Goal: Task Accomplishment & Management: Manage account settings

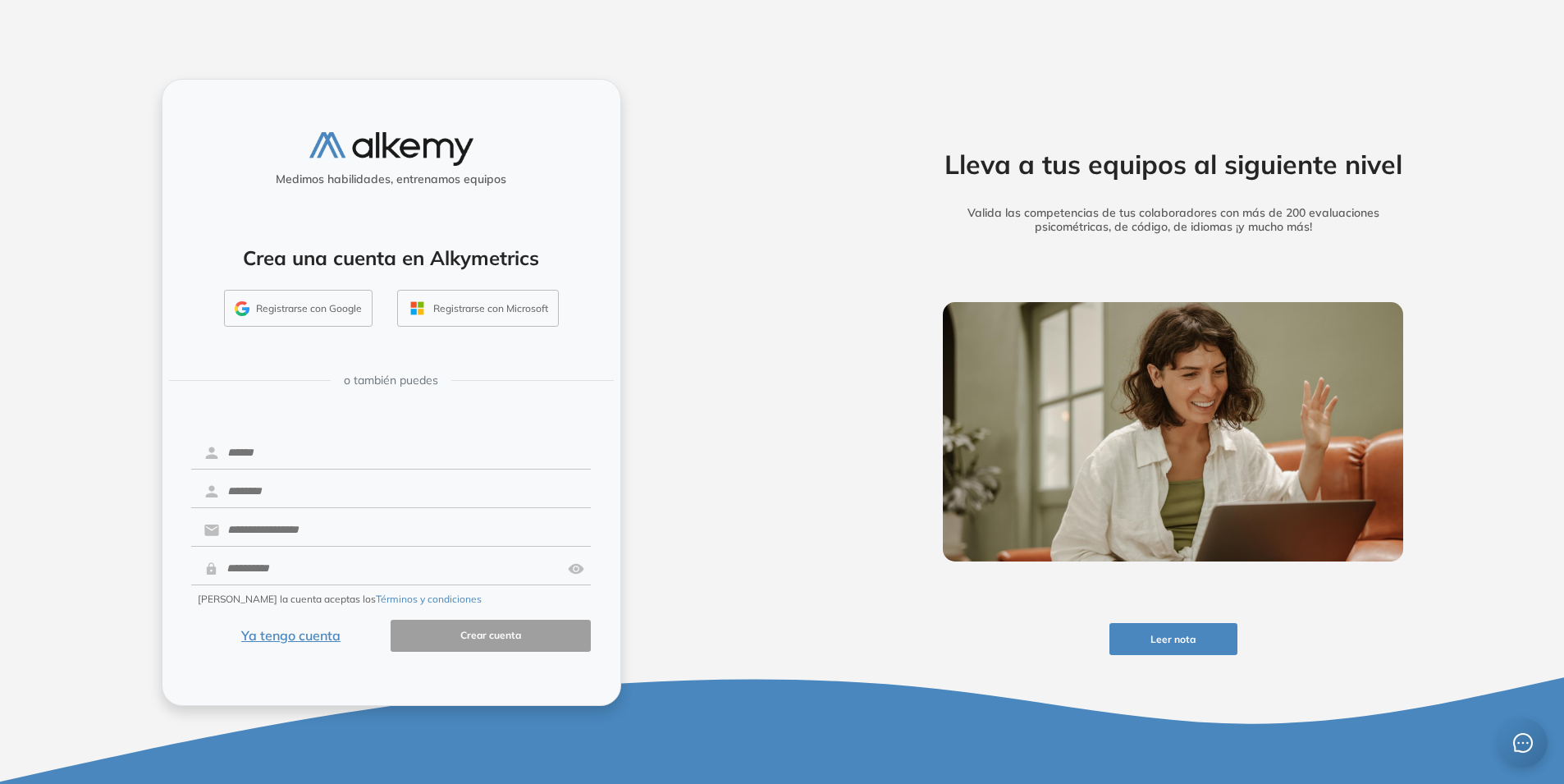
click at [263, 319] on button "Registrarse con Google" at bounding box center [298, 308] width 149 height 38
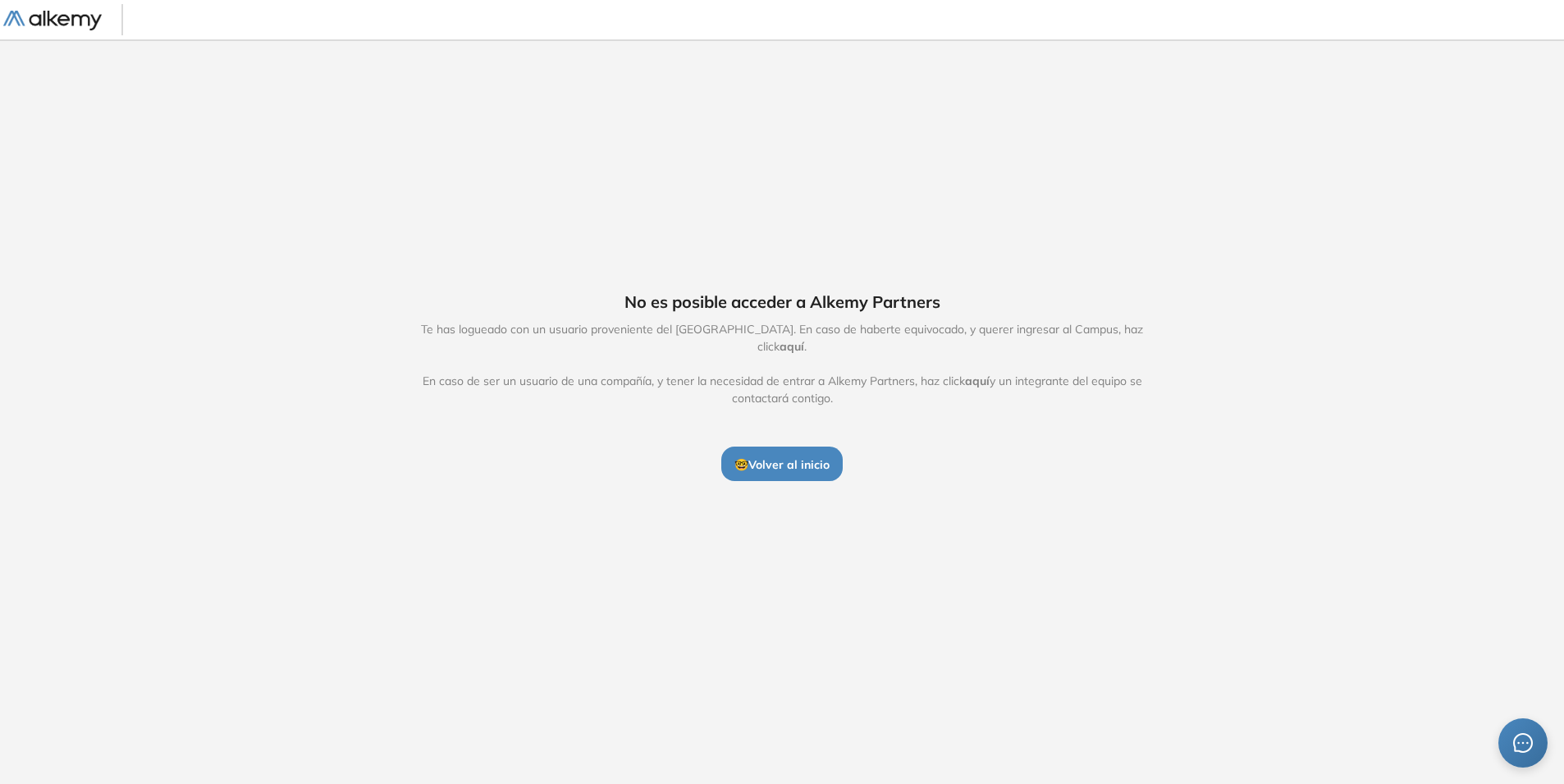
click at [789, 446] on button "🤓 Volver al inicio" at bounding box center [782, 463] width 121 height 35
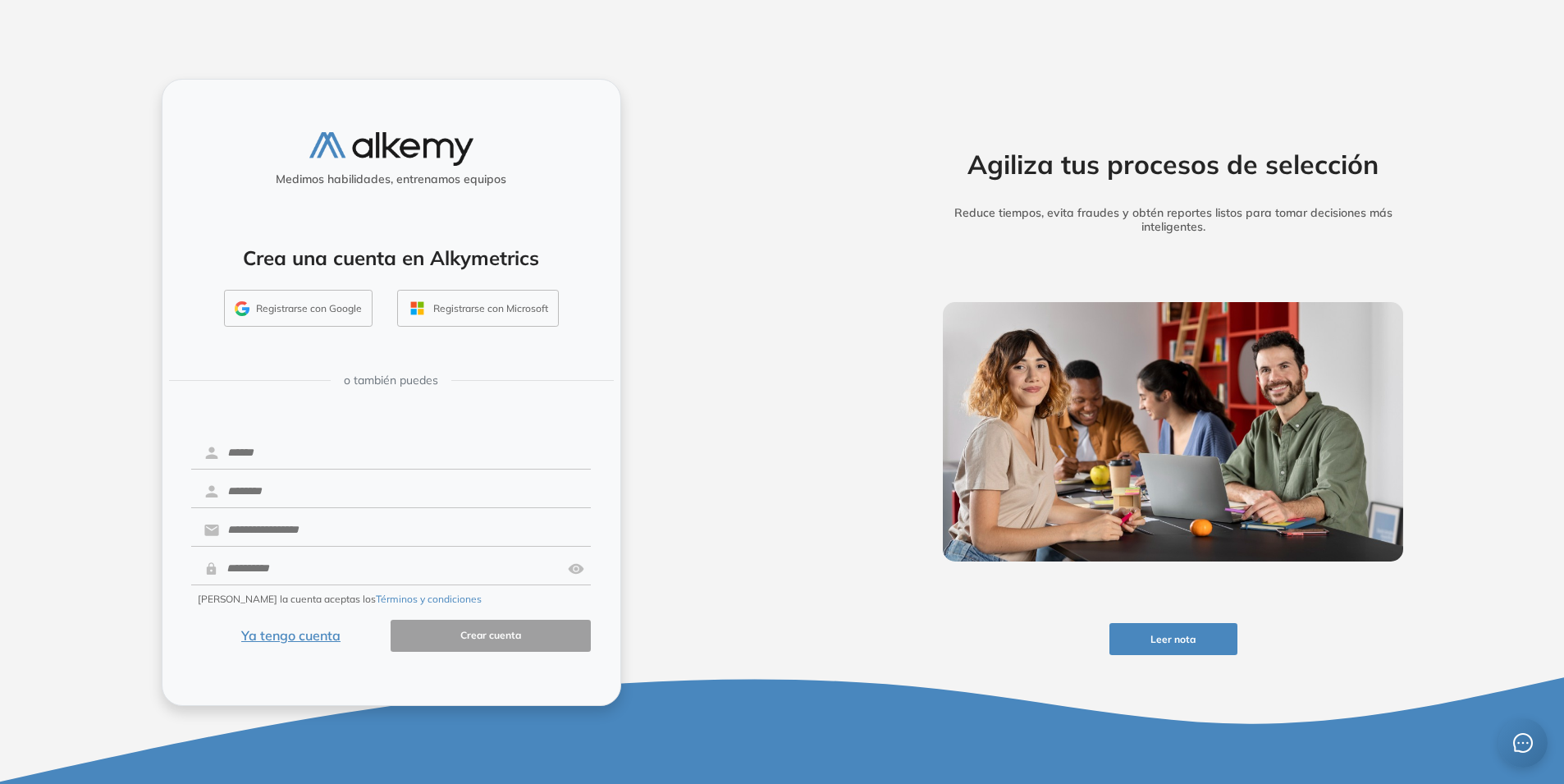
drag, startPoint x: 306, startPoint y: 615, endPoint x: 310, endPoint y: 632, distance: 17.5
click at [306, 615] on form "Creando la cuenta aceptas los Términos y condiciones Ya tengo cuenta Crear cuen…" at bounding box center [391, 543] width 401 height 218
click at [310, 632] on button "Ya tengo cuenta" at bounding box center [291, 635] width 200 height 32
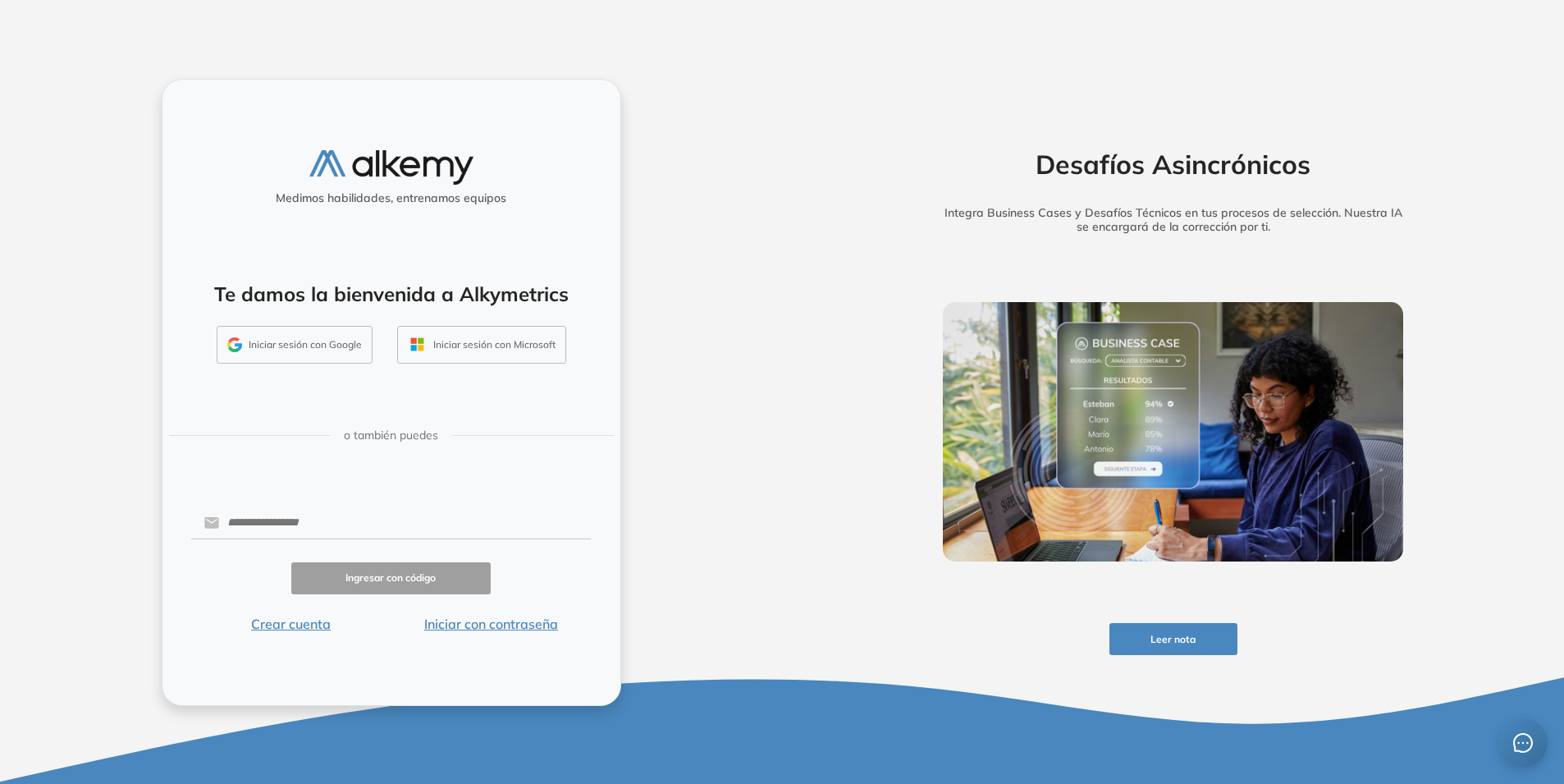
click at [338, 358] on button "Iniciar sesión con Google" at bounding box center [295, 344] width 156 height 38
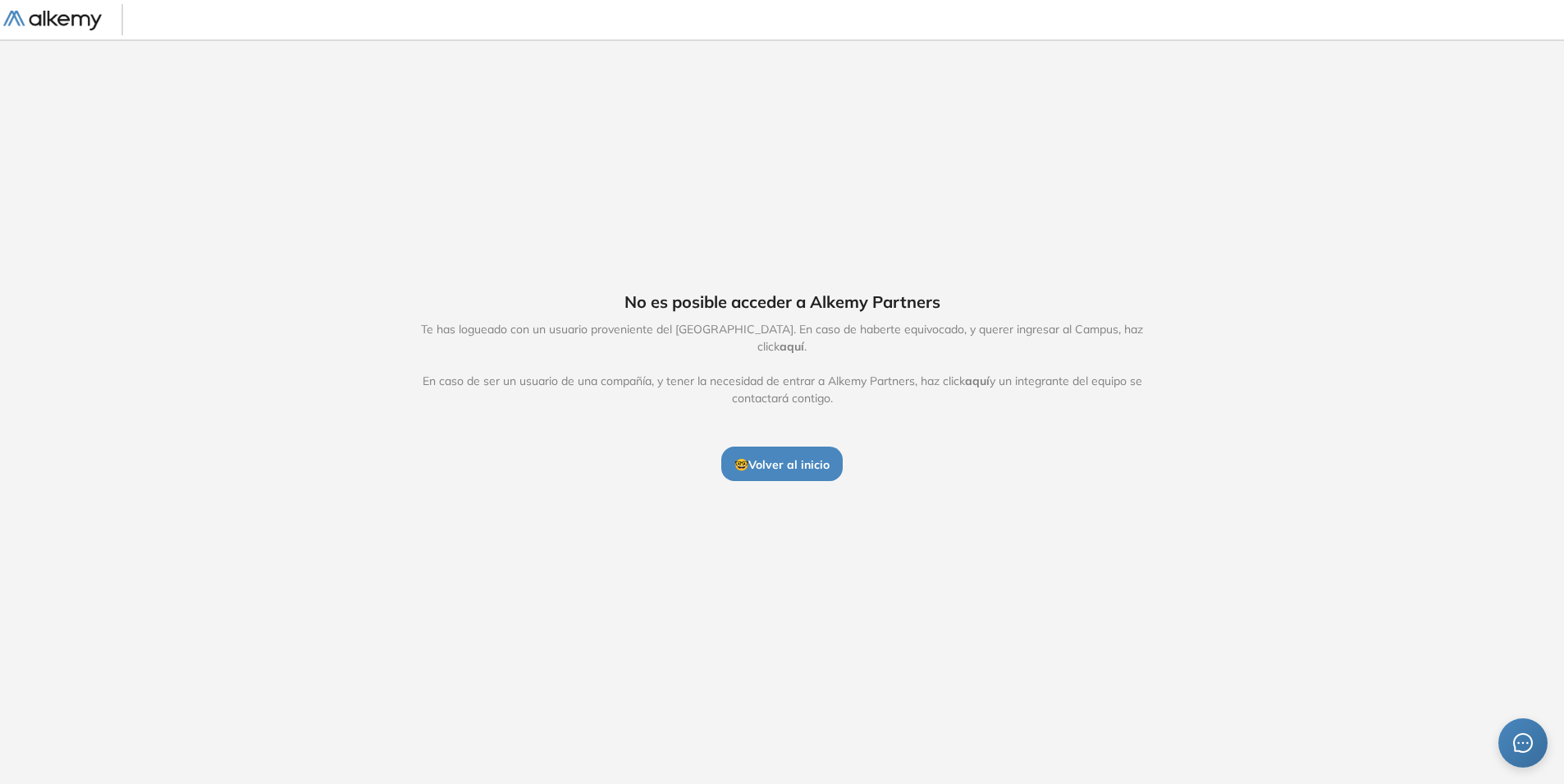
click at [755, 485] on div "No es posible acceder a Alkemy Partners Te has logueado con un usuario provenie…" at bounding box center [782, 386] width 1564 height 692
click at [772, 457] on span "🤓 Volver al inicio" at bounding box center [782, 464] width 96 height 15
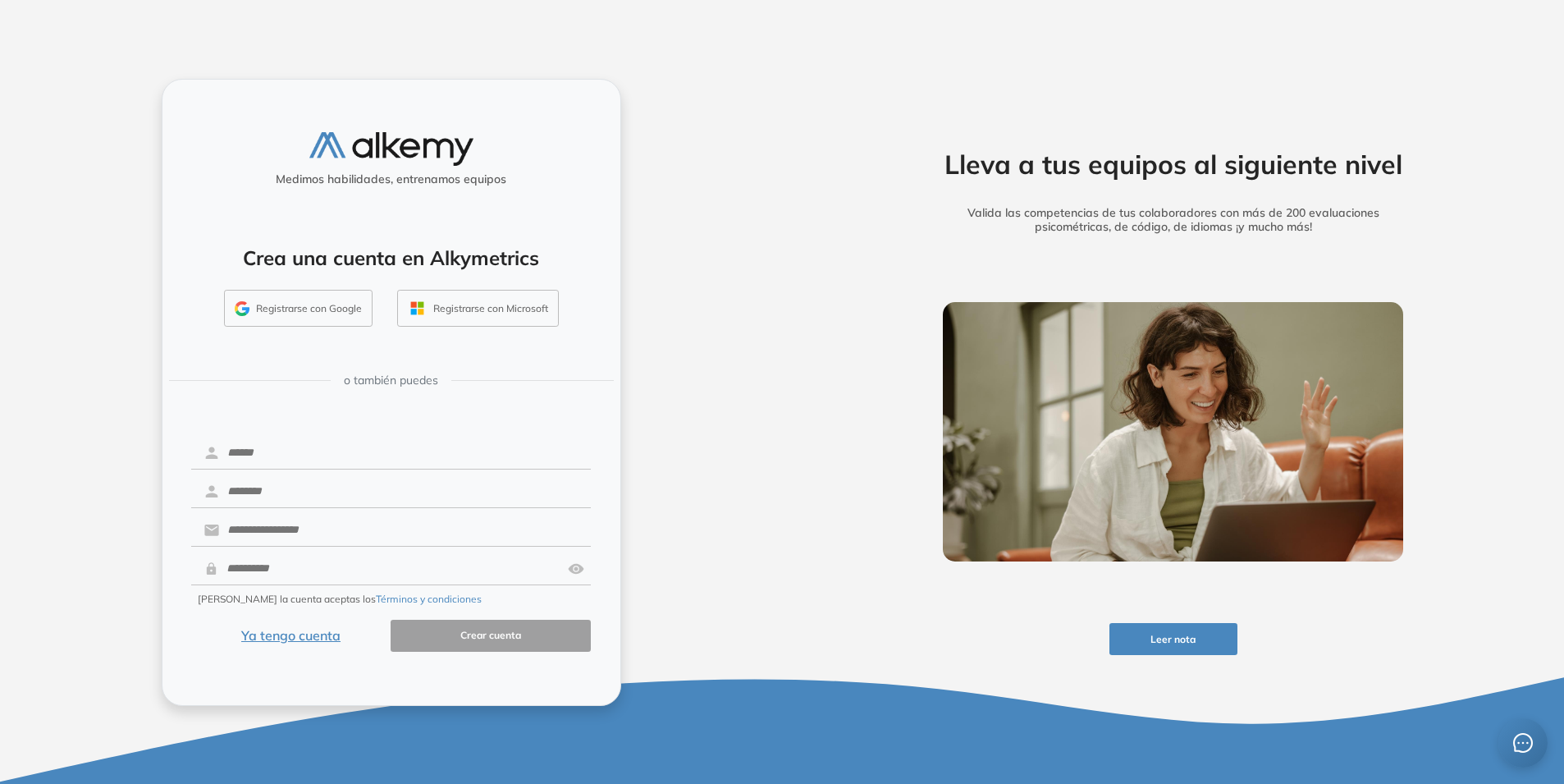
click at [300, 631] on button "Ya tengo cuenta" at bounding box center [291, 635] width 200 height 32
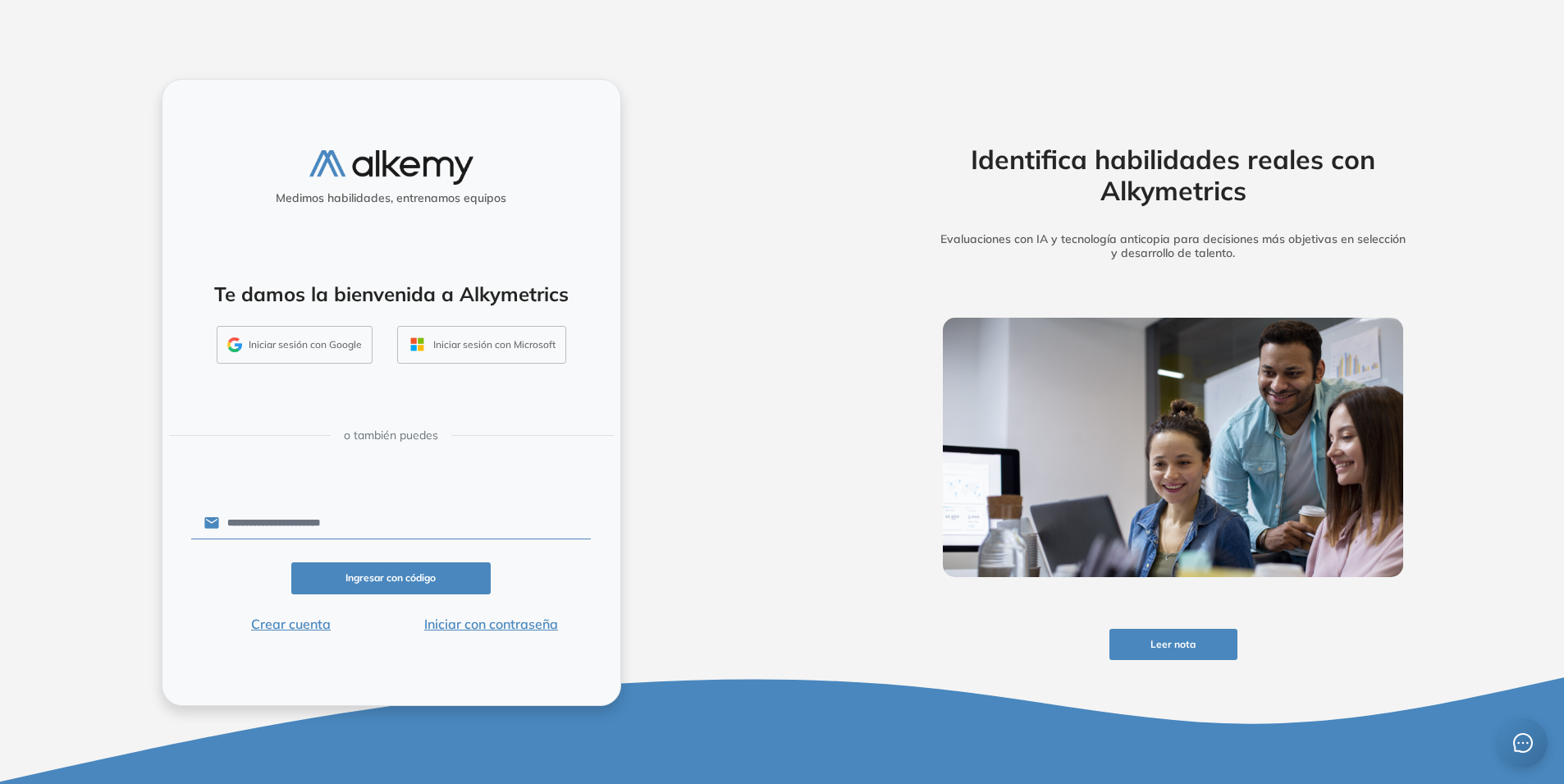
type input "**********"
click at [390, 577] on button "Ingresar con código" at bounding box center [391, 578] width 200 height 32
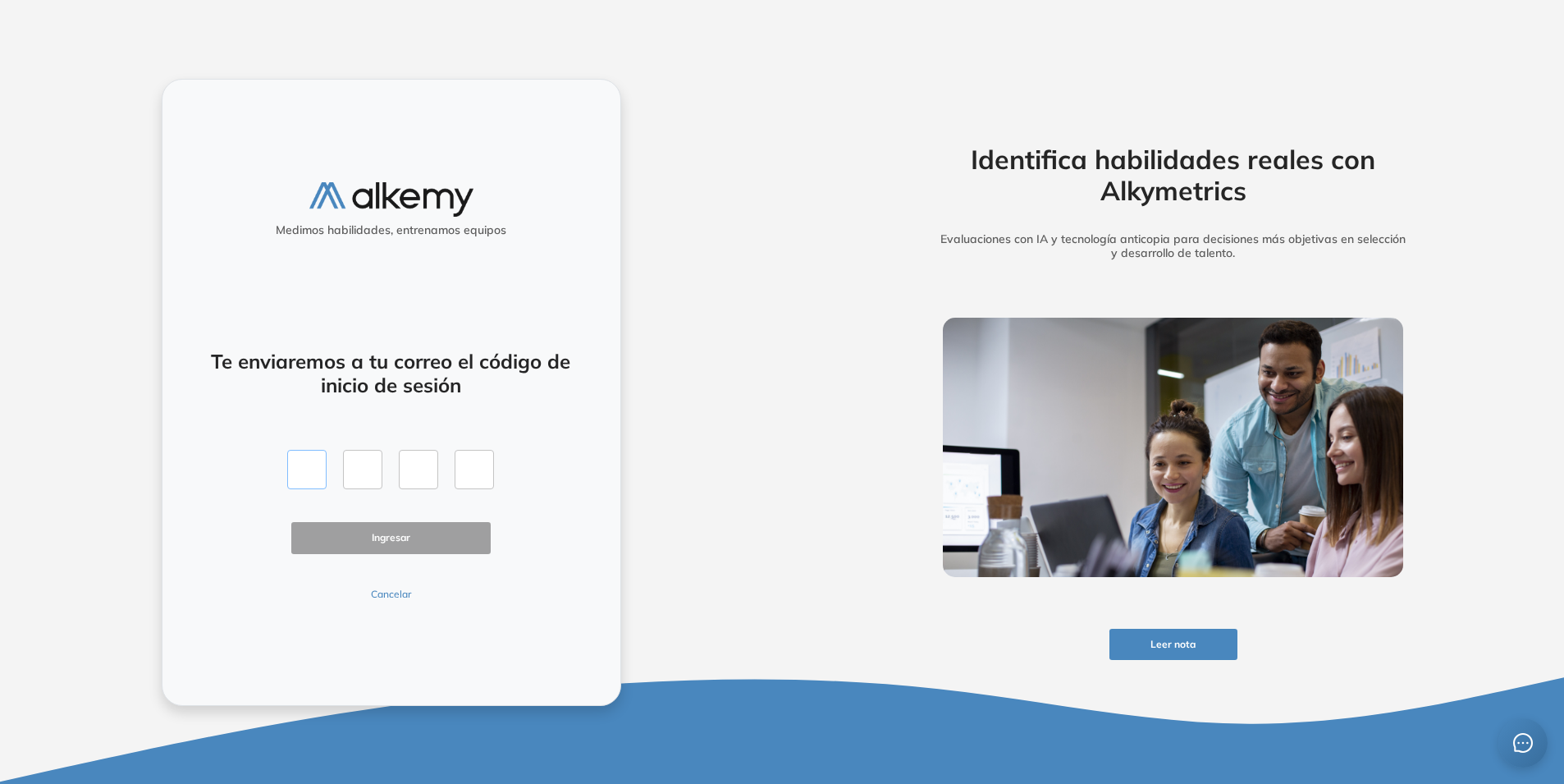
click at [304, 468] on input "text" at bounding box center [307, 469] width 40 height 40
paste input "*"
type input "*"
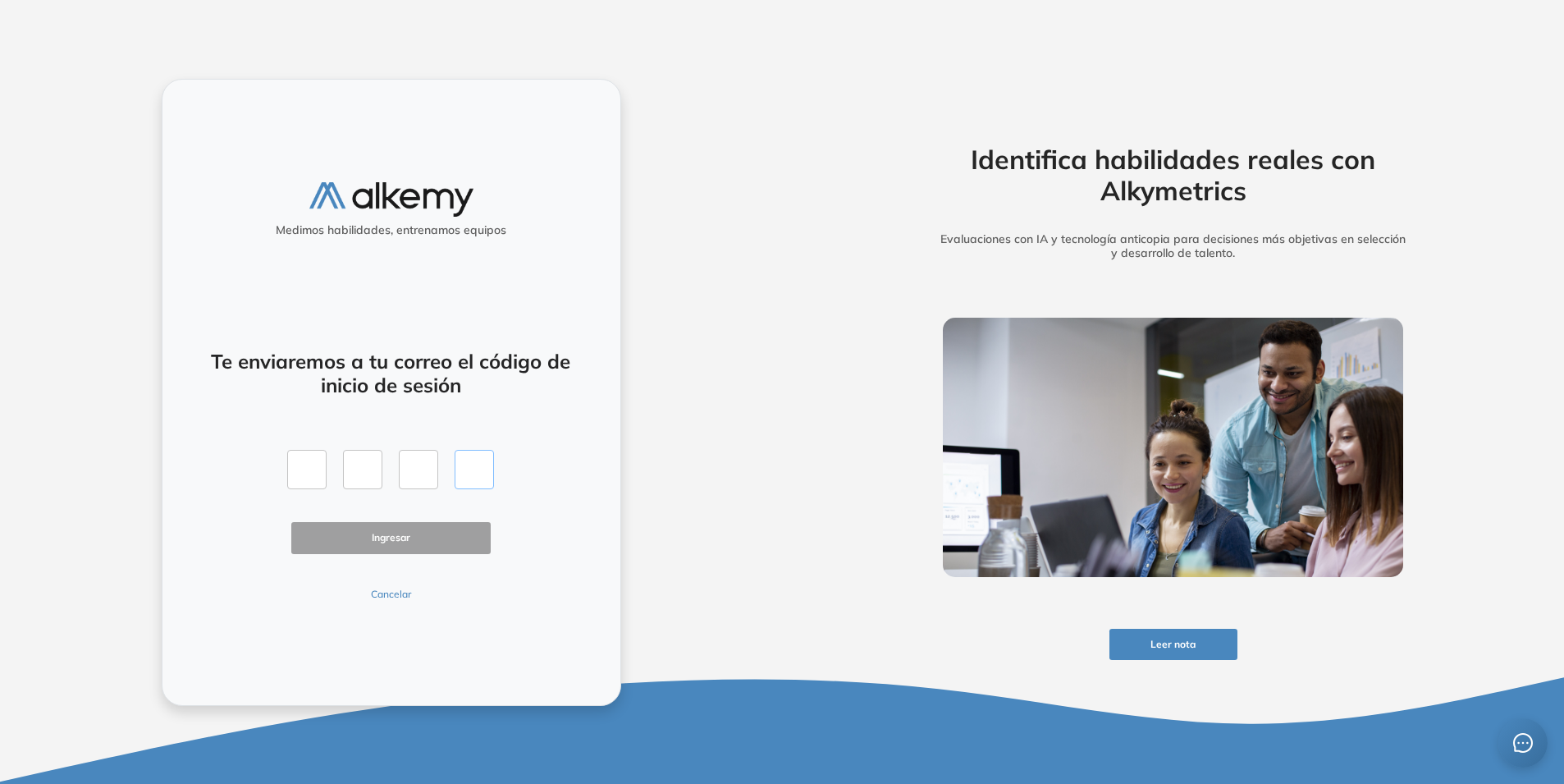
type input "*"
click at [342, 525] on button "Ingresar" at bounding box center [391, 538] width 200 height 32
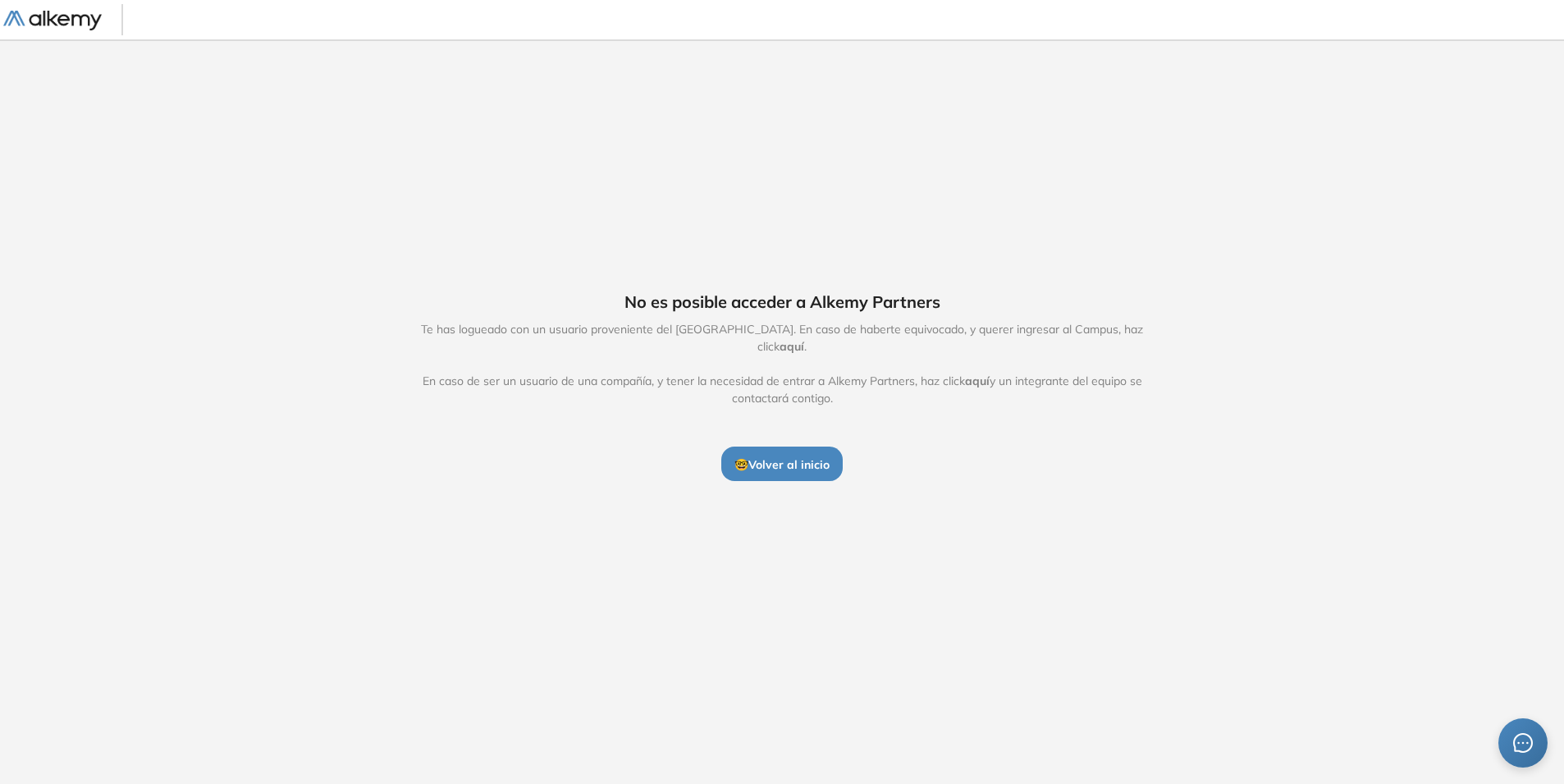
click at [753, 457] on span "🤓 Volver al inicio" at bounding box center [782, 464] width 96 height 15
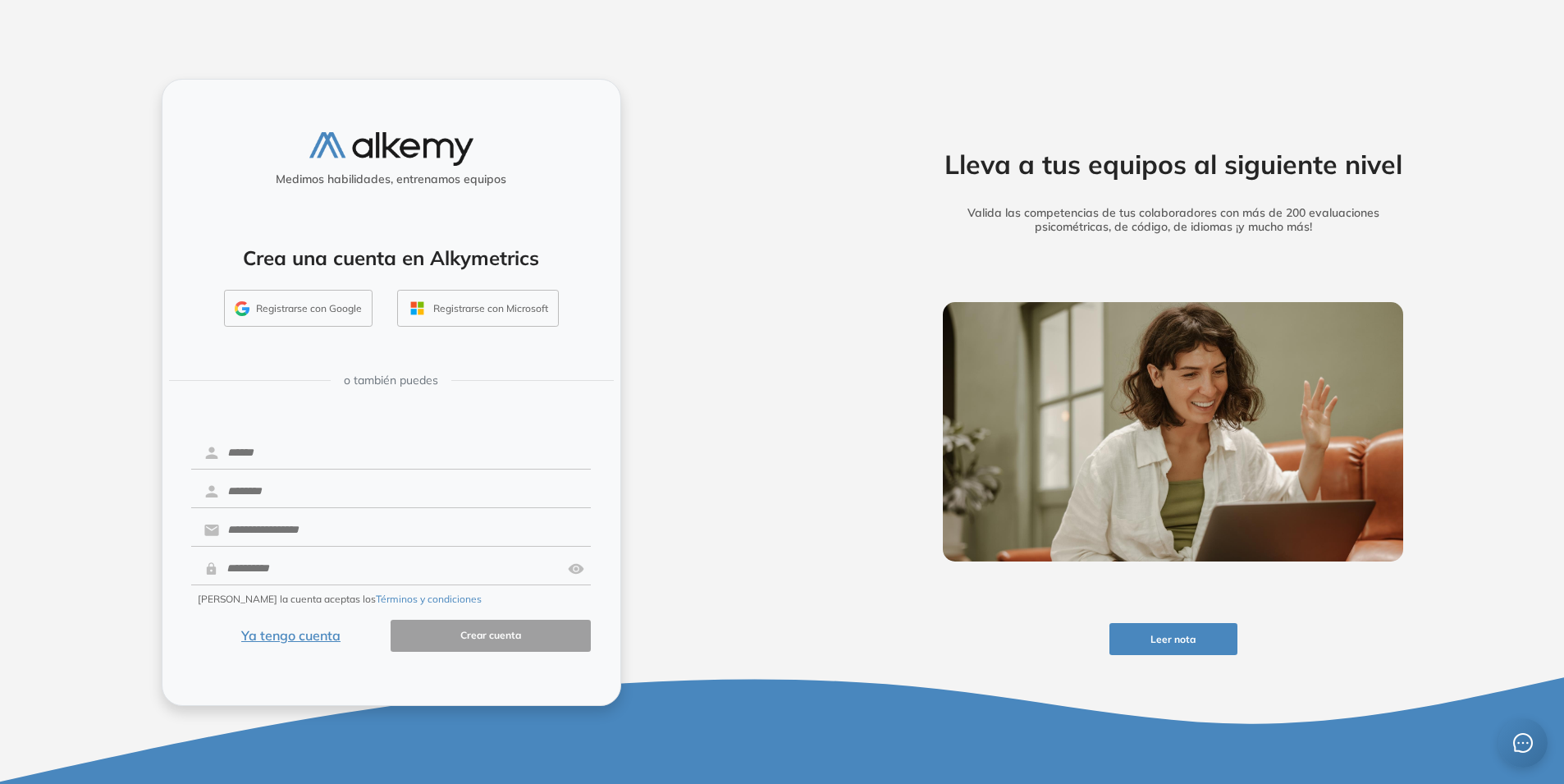
click at [312, 637] on button "Ya tengo cuenta" at bounding box center [291, 635] width 200 height 32
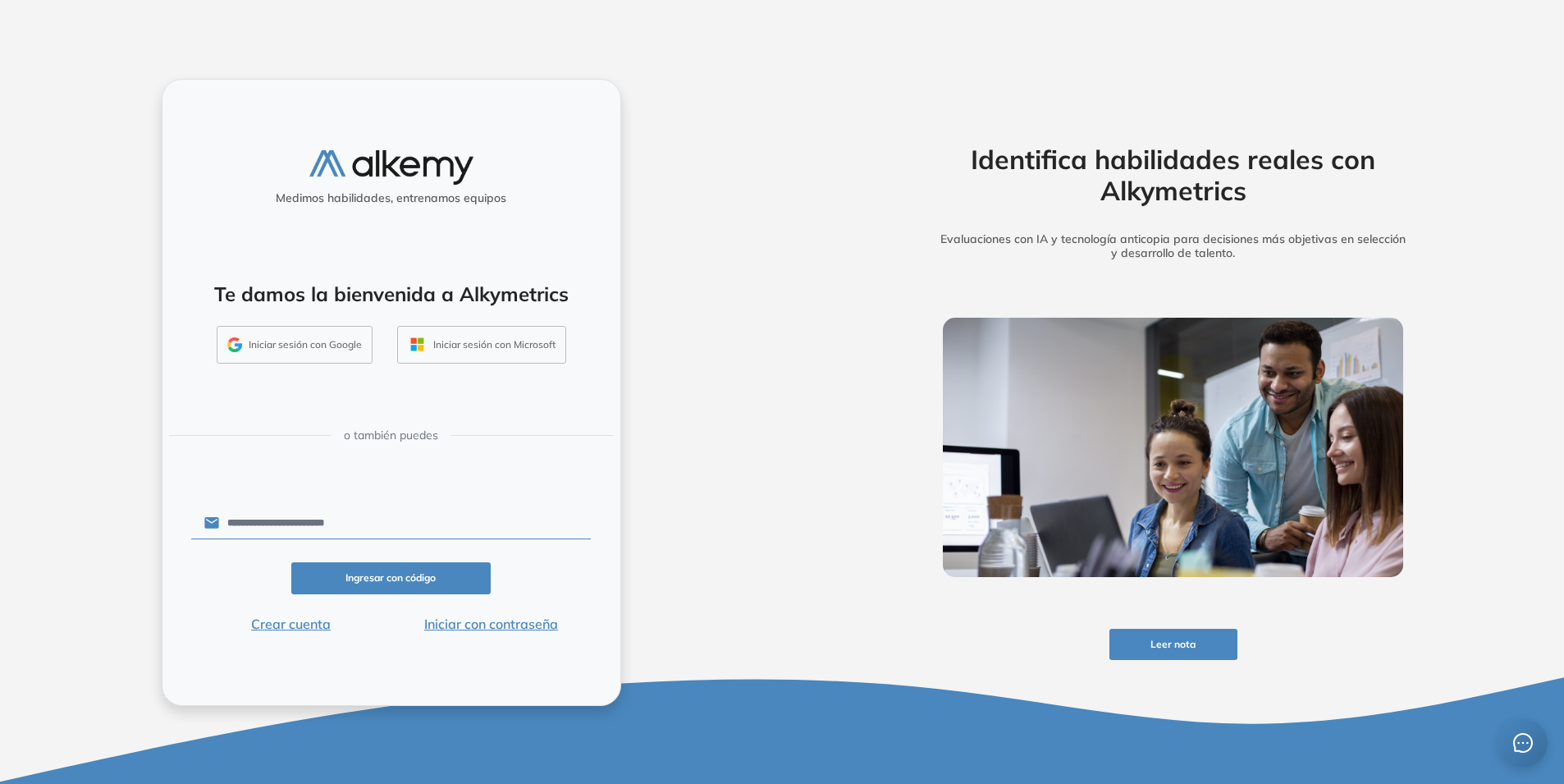
type input "**********"
click at [390, 577] on button "Ingresar con código" at bounding box center [391, 578] width 200 height 32
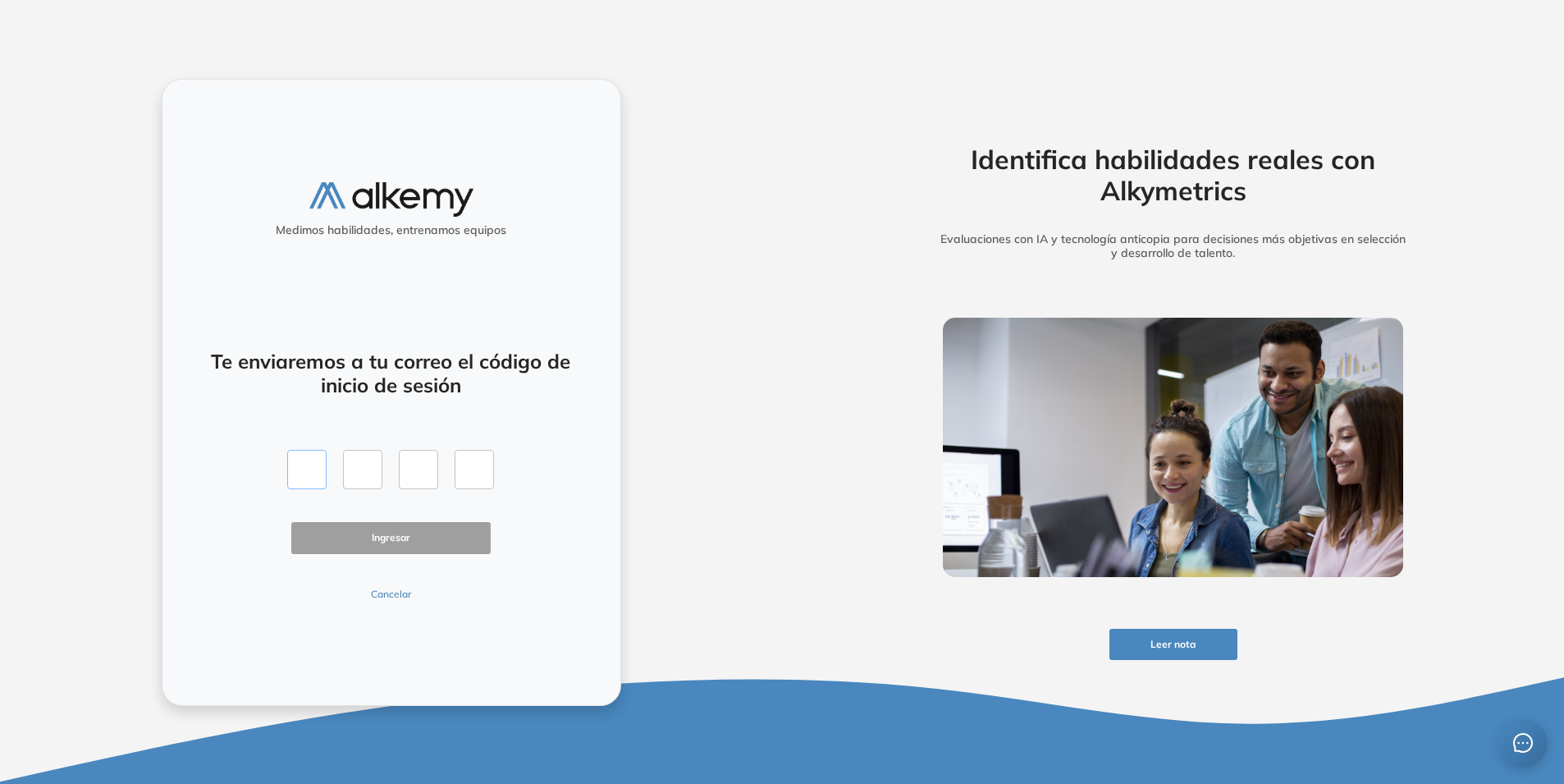
click at [318, 475] on input "text" at bounding box center [307, 469] width 40 height 40
paste input "*"
type input "*"
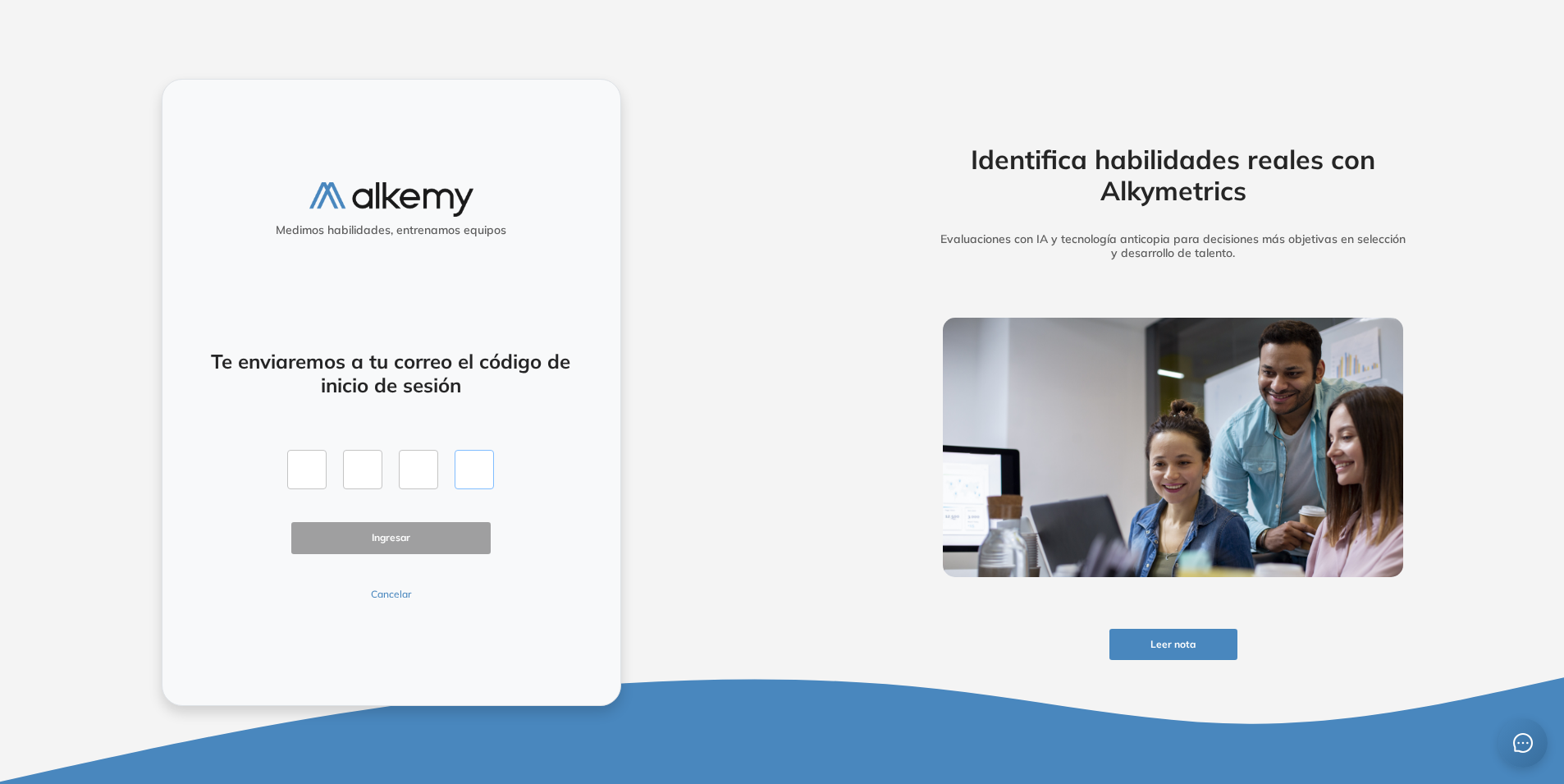
type input "*"
click at [370, 549] on button "Ingresar" at bounding box center [391, 538] width 200 height 32
